Goal: Task Accomplishment & Management: Use online tool/utility

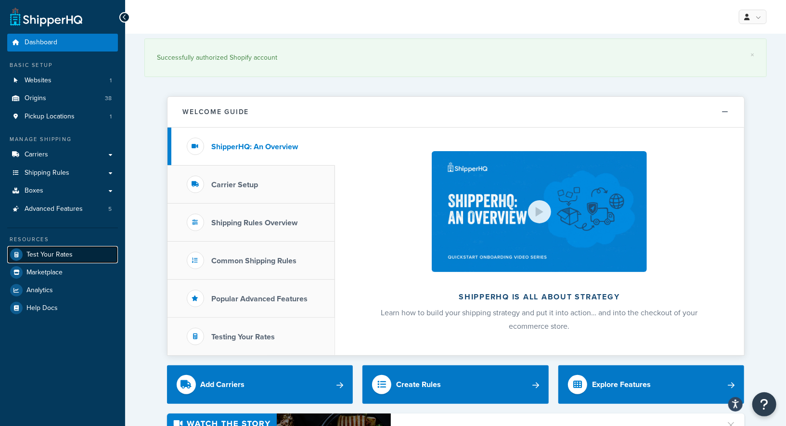
click at [62, 254] on span "Test Your Rates" at bounding box center [49, 255] width 46 height 8
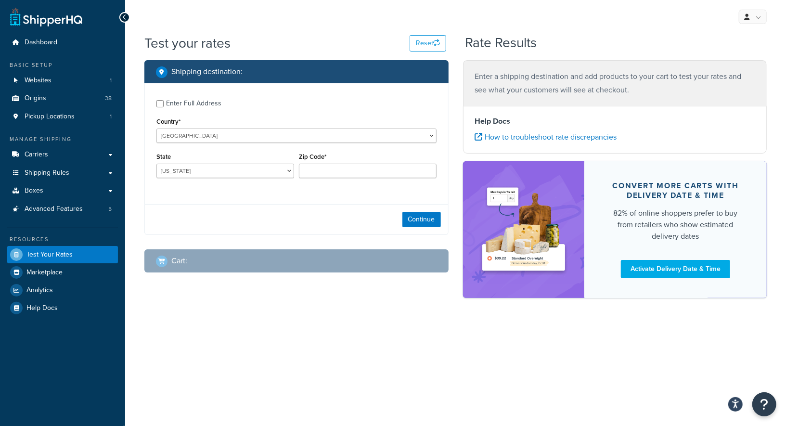
click at [161, 108] on div "Enter Full Address" at bounding box center [296, 102] width 280 height 15
click at [174, 105] on div "Enter Full Address" at bounding box center [193, 103] width 55 height 13
click at [164, 105] on input "Enter Full Address" at bounding box center [159, 103] width 7 height 7
checkbox input "true"
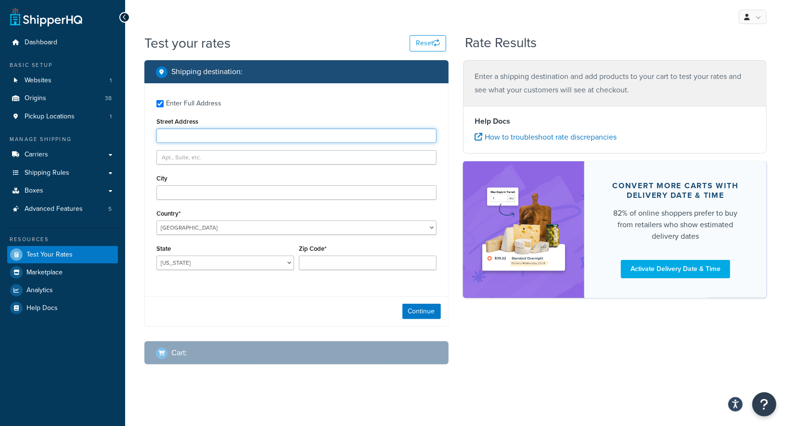
click at [191, 137] on input "Street Address" at bounding box center [296, 136] width 280 height 14
paste input "[STREET_ADDRESS]"
type input "[STREET_ADDRESS]"
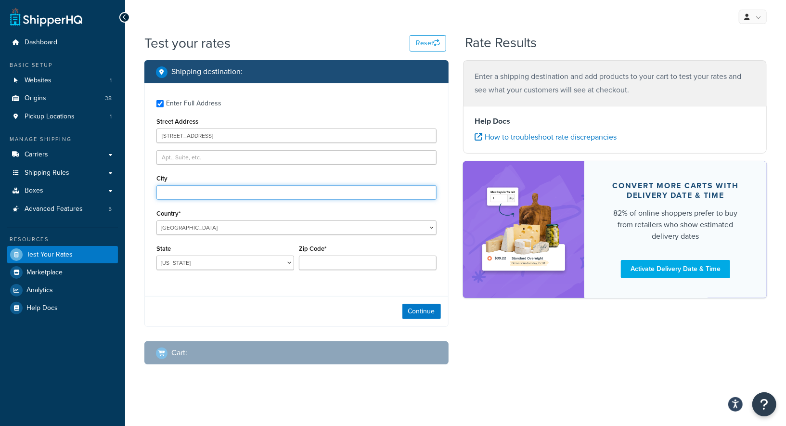
click at [203, 193] on input "City" at bounding box center [296, 192] width 280 height 14
type input "[PERSON_NAME]"
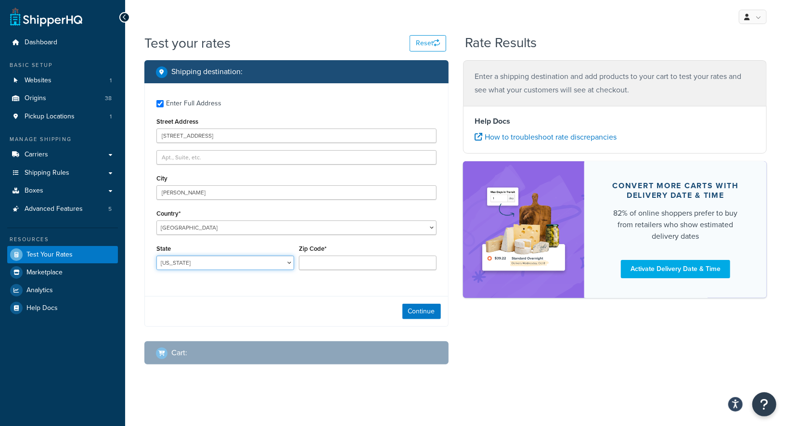
select select "IA"
click at [156, 256] on select "[US_STATE] [US_STATE] [US_STATE] [US_STATE] [US_STATE] Armed Forces Americas Ar…" at bounding box center [225, 263] width 138 height 14
click at [371, 256] on div "Zip Code*" at bounding box center [368, 256] width 138 height 28
click at [371, 260] on input "Zip Code*" at bounding box center [368, 263] width 138 height 14
paste input "52555"
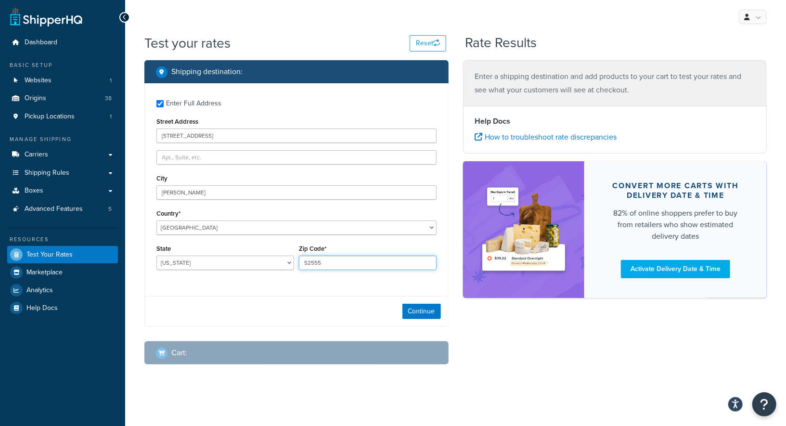
type input "52555"
click at [366, 297] on div "Continue" at bounding box center [296, 311] width 303 height 30
click at [436, 310] on button "Continue" at bounding box center [421, 311] width 39 height 15
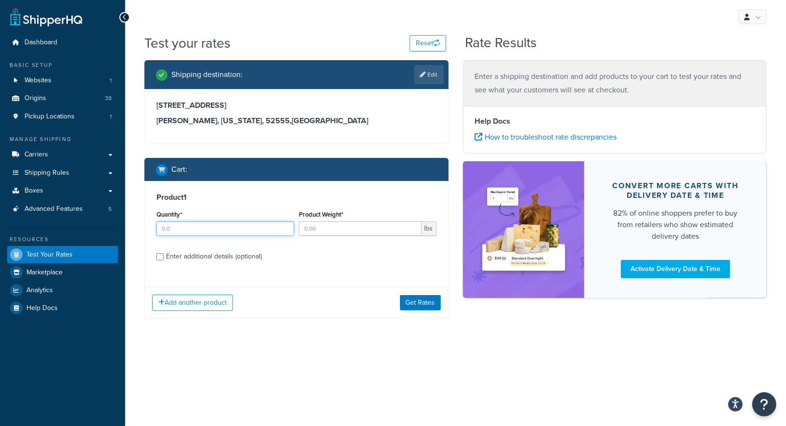
click at [223, 225] on input "Quantity*" at bounding box center [225, 228] width 138 height 14
type input "1"
click at [334, 230] on input "Product Weight*" at bounding box center [360, 228] width 123 height 14
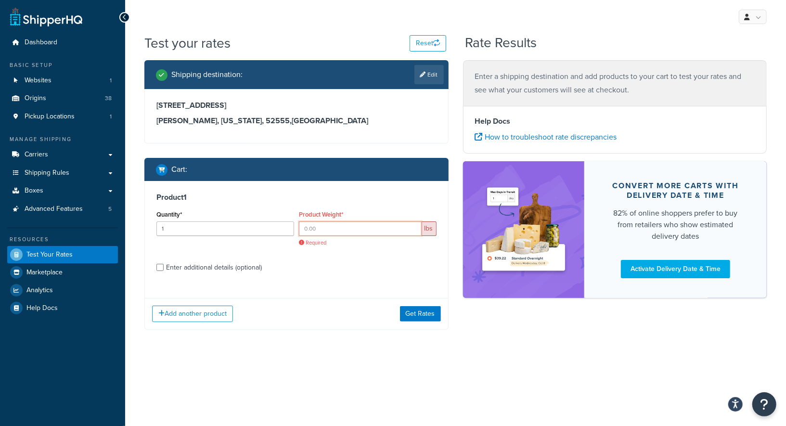
click at [324, 228] on input "Product Weight*" at bounding box center [360, 228] width 123 height 14
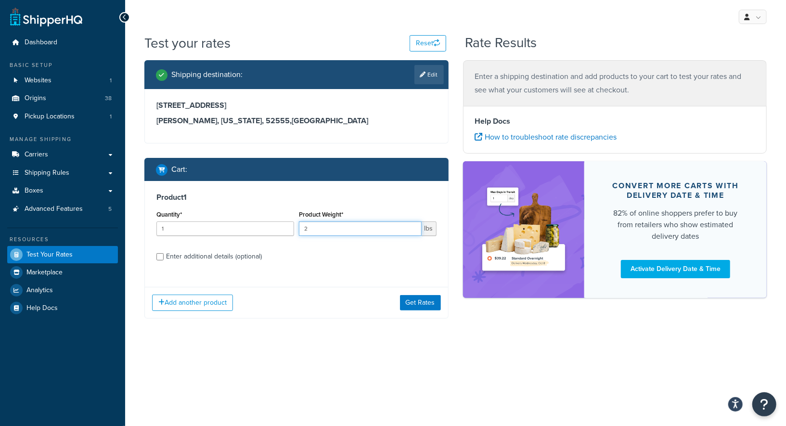
type input "2"
click at [195, 255] on div "Enter additional details (optional)" at bounding box center [214, 256] width 96 height 13
click at [164, 255] on input "Enter additional details (optional)" at bounding box center [159, 256] width 7 height 7
checkbox input "true"
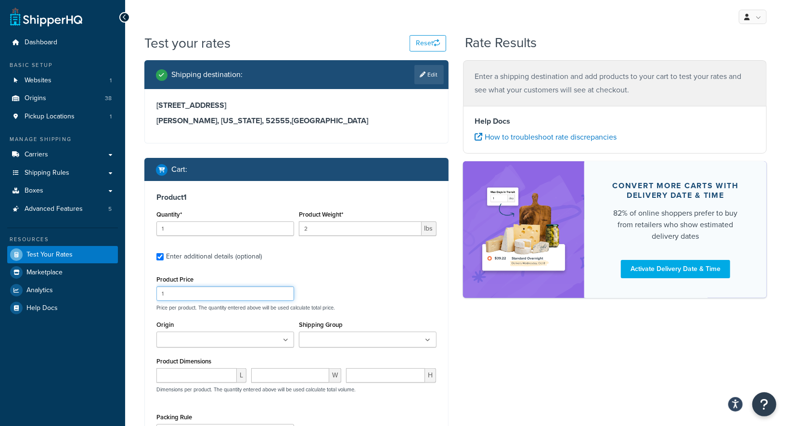
drag, startPoint x: 203, startPoint y: 292, endPoint x: 142, endPoint y: 289, distance: 60.2
click at [142, 289] on div "Shipping destination : Edit [STREET_ADDRESS][PERSON_NAME][US_STATE] Cart : Prod…" at bounding box center [296, 303] width 319 height 486
type input "51"
click at [207, 338] on input "Origin" at bounding box center [201, 340] width 85 height 11
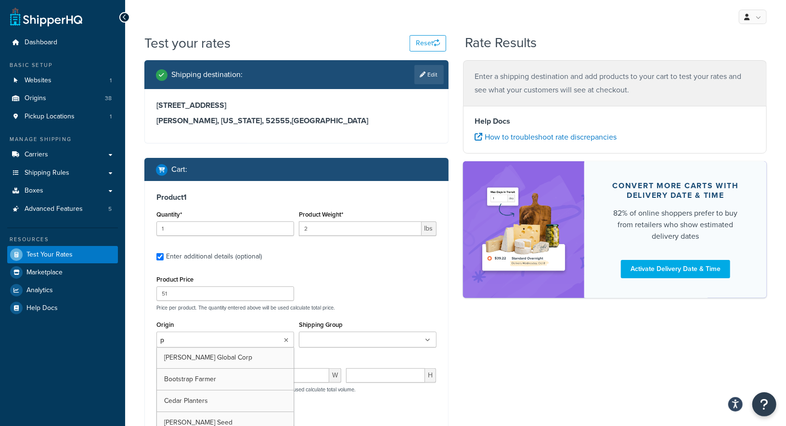
type input "pv"
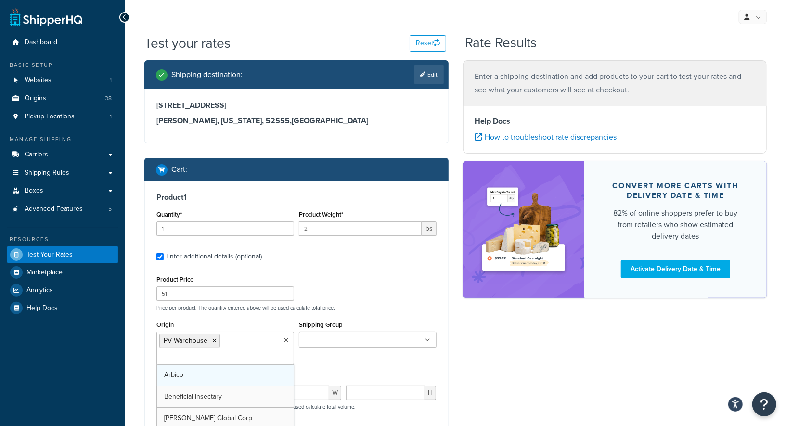
click at [362, 334] on ul at bounding box center [368, 340] width 138 height 16
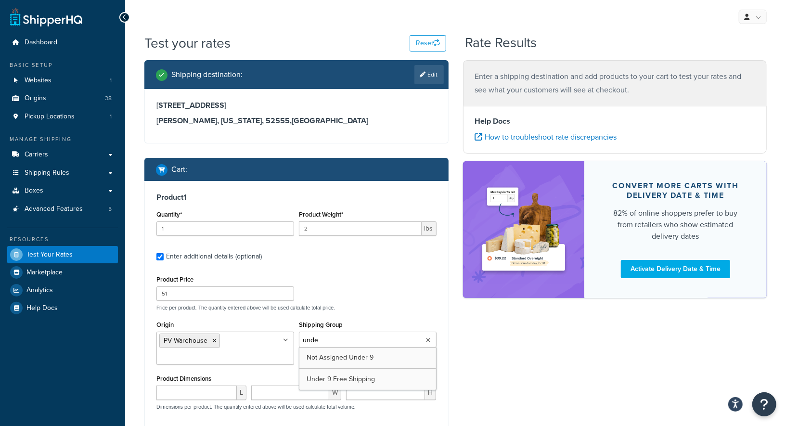
type input "under"
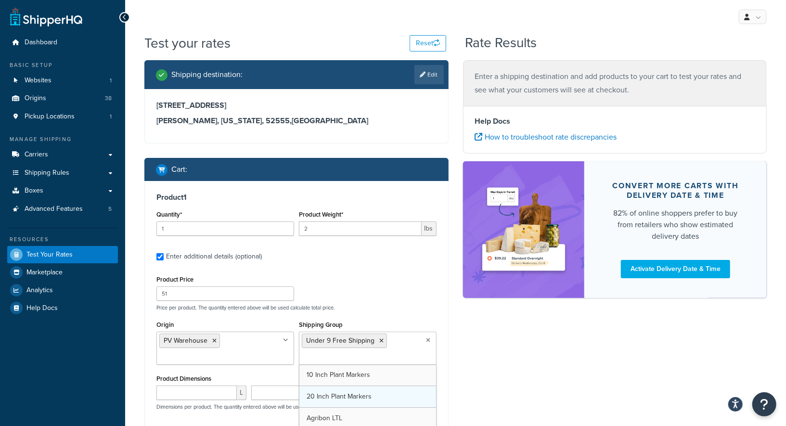
click at [399, 275] on div "Product Price 51 Price per product. The quantity entered above will be used cal…" at bounding box center [296, 292] width 285 height 38
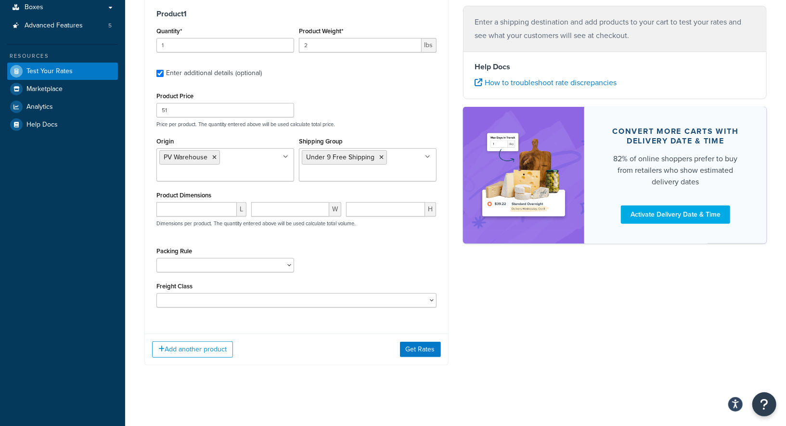
scroll to position [184, 0]
click at [207, 203] on input "number" at bounding box center [196, 209] width 80 height 14
type input "10"
type input "7.5"
click at [383, 207] on input "number" at bounding box center [385, 209] width 79 height 14
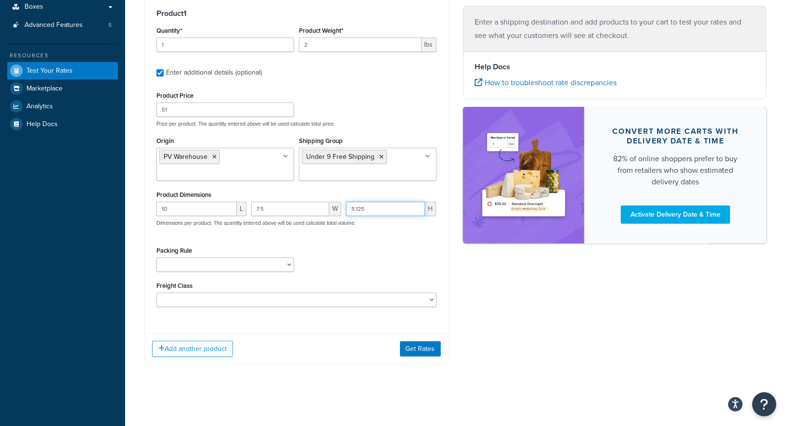
type input "5.125"
click at [425, 256] on div "Packing Rule 1 Gallon 10 Inch Plant Markers 20 Inch Plant Markers AHS 4 claw GO…" at bounding box center [296, 261] width 285 height 35
click at [425, 341] on button "Get Rates" at bounding box center [420, 348] width 41 height 15
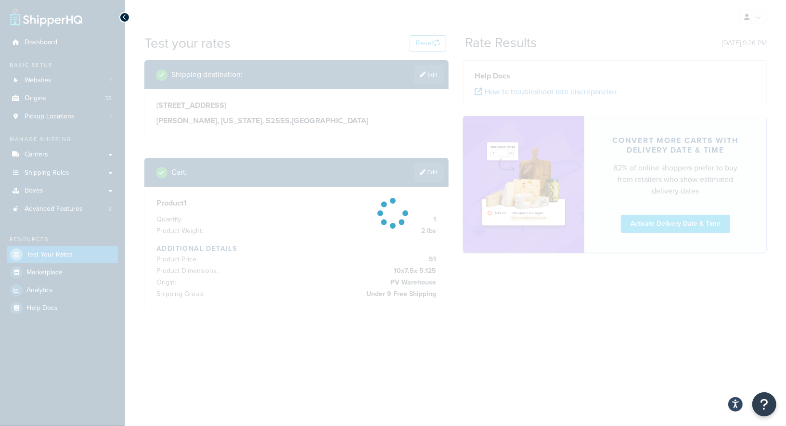
scroll to position [0, 0]
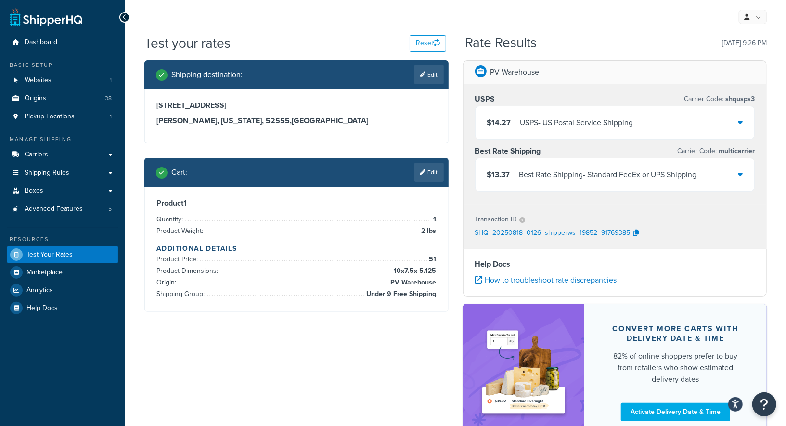
click at [650, 166] on div "$13.37 Best Rate Shipping - Standard FedEx or UPS Shipping" at bounding box center [615, 174] width 279 height 33
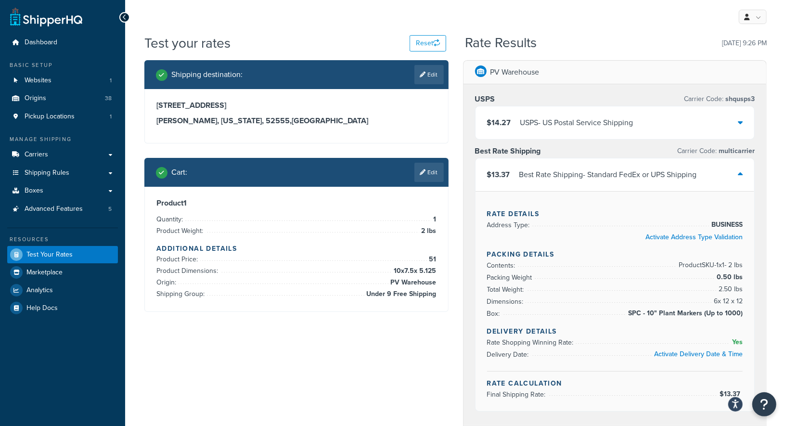
click at [756, 238] on div "USPS Carrier Code: shqusps3 $14.27 USPS - US Postal Service Shipping Best Rate …" at bounding box center [614, 254] width 303 height 340
click at [409, 135] on div "[STREET_ADDRESS][PERSON_NAME][US_STATE]" at bounding box center [296, 116] width 303 height 54
